Goal: Task Accomplishment & Management: Use online tool/utility

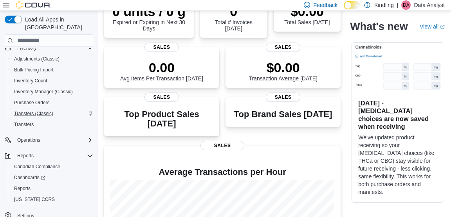
scroll to position [115, 0]
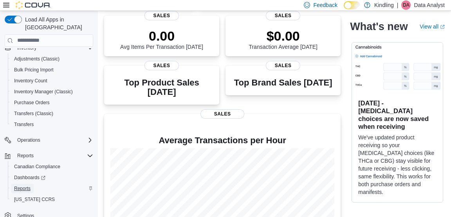
click at [32, 184] on link "Reports" at bounding box center [22, 188] width 23 height 9
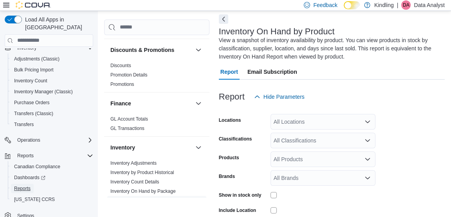
scroll to position [346, 0]
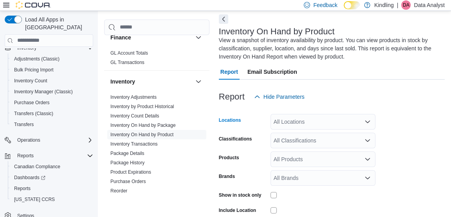
click at [289, 124] on div "All Locations" at bounding box center [322, 122] width 105 height 16
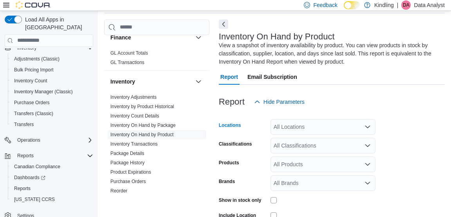
scroll to position [27, 0]
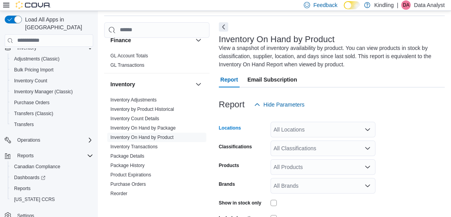
click at [301, 135] on div "All Locations" at bounding box center [322, 130] width 105 height 16
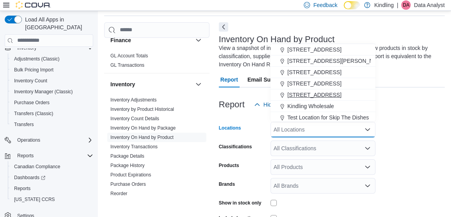
scroll to position [56, 0]
click at [309, 73] on span "[STREET_ADDRESS]" at bounding box center [314, 73] width 54 height 8
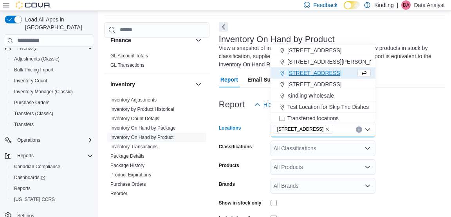
click at [242, 167] on div "Products" at bounding box center [243, 168] width 48 height 16
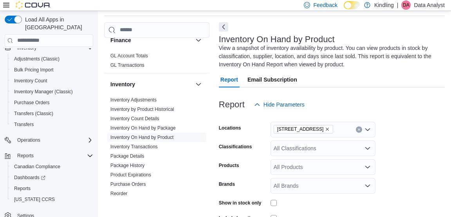
scroll to position [102, 0]
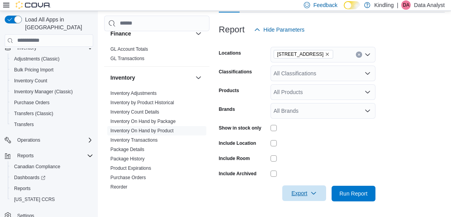
click at [287, 192] on span "Export" at bounding box center [304, 194] width 34 height 16
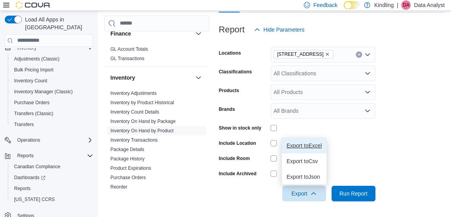
click at [306, 147] on span "Export to Excel" at bounding box center [303, 146] width 35 height 6
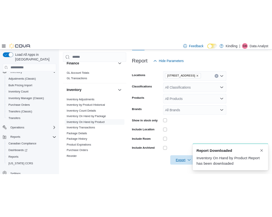
scroll to position [0, 0]
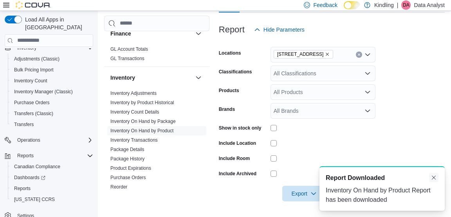
click at [429, 176] on button "Dismiss toast" at bounding box center [433, 177] width 9 height 9
